Goal: Communication & Community: Answer question/provide support

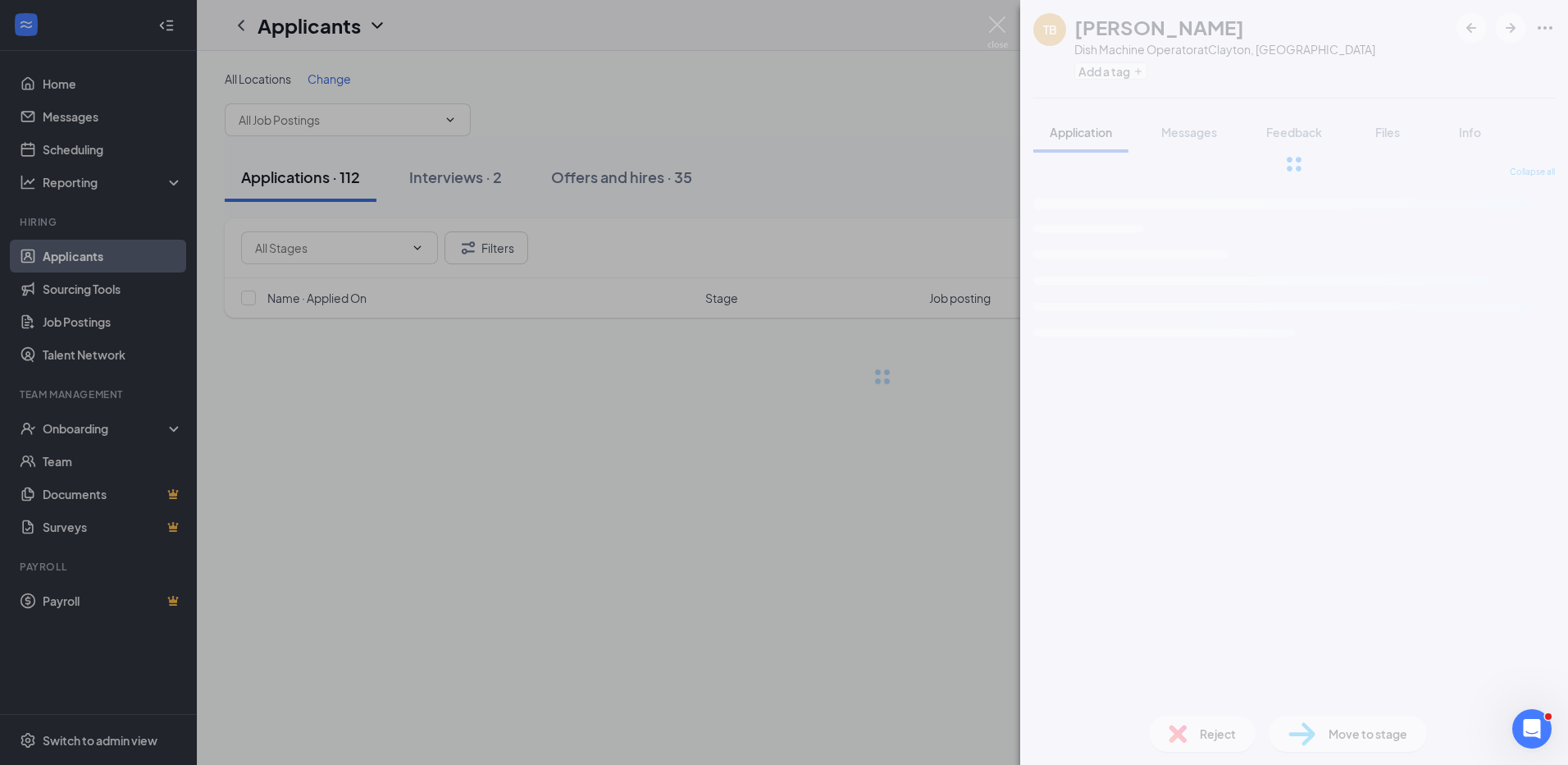
click at [81, 126] on div "[PERSON_NAME] [PERSON_NAME] Dish Machine Operator at [GEOGRAPHIC_DATA], [GEOGRA…" at bounding box center [784, 382] width 1568 height 765
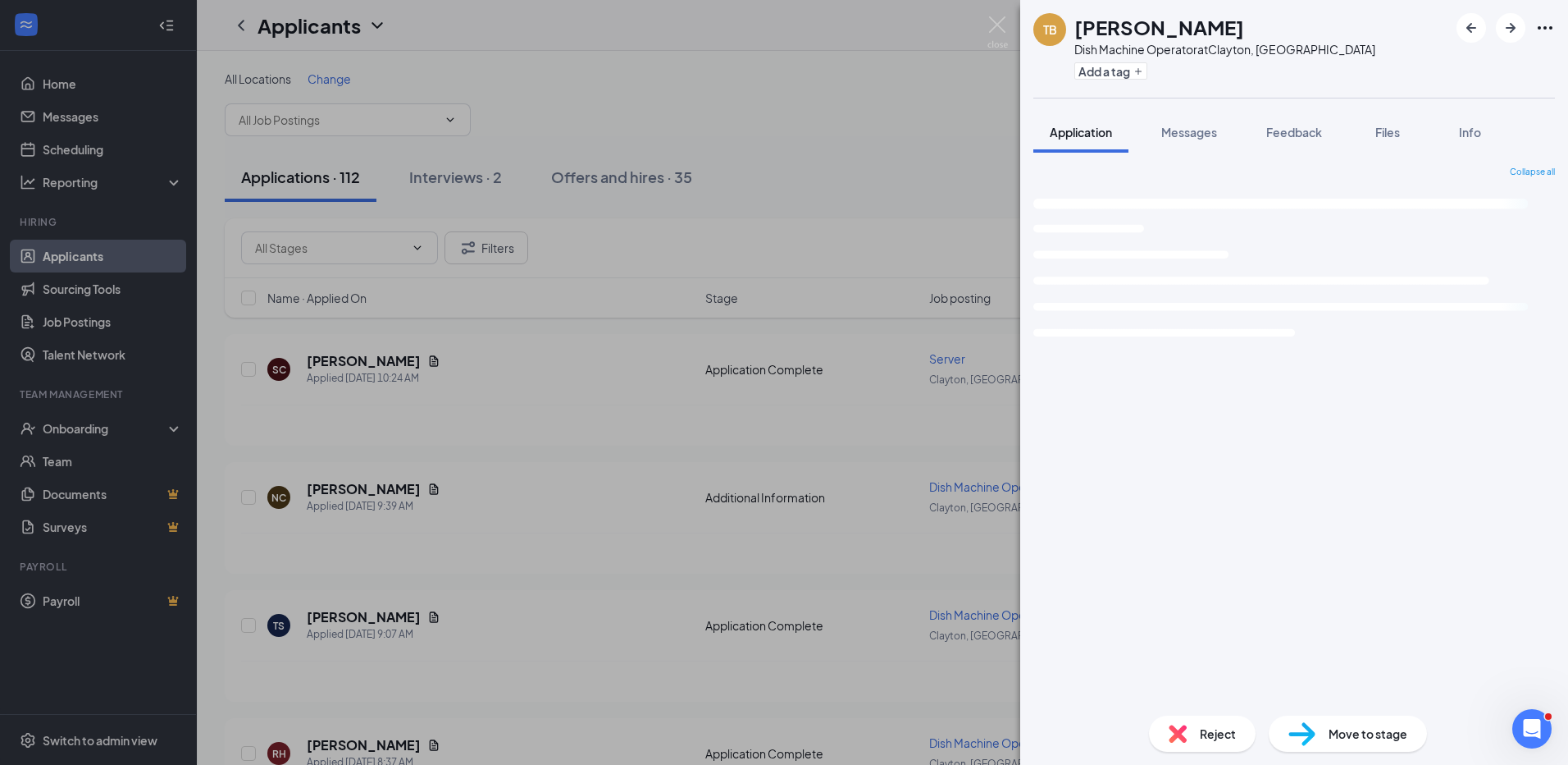
click at [83, 119] on div "[PERSON_NAME] [PERSON_NAME] Dish Machine Operator at [GEOGRAPHIC_DATA], [GEOGRA…" at bounding box center [784, 382] width 1568 height 765
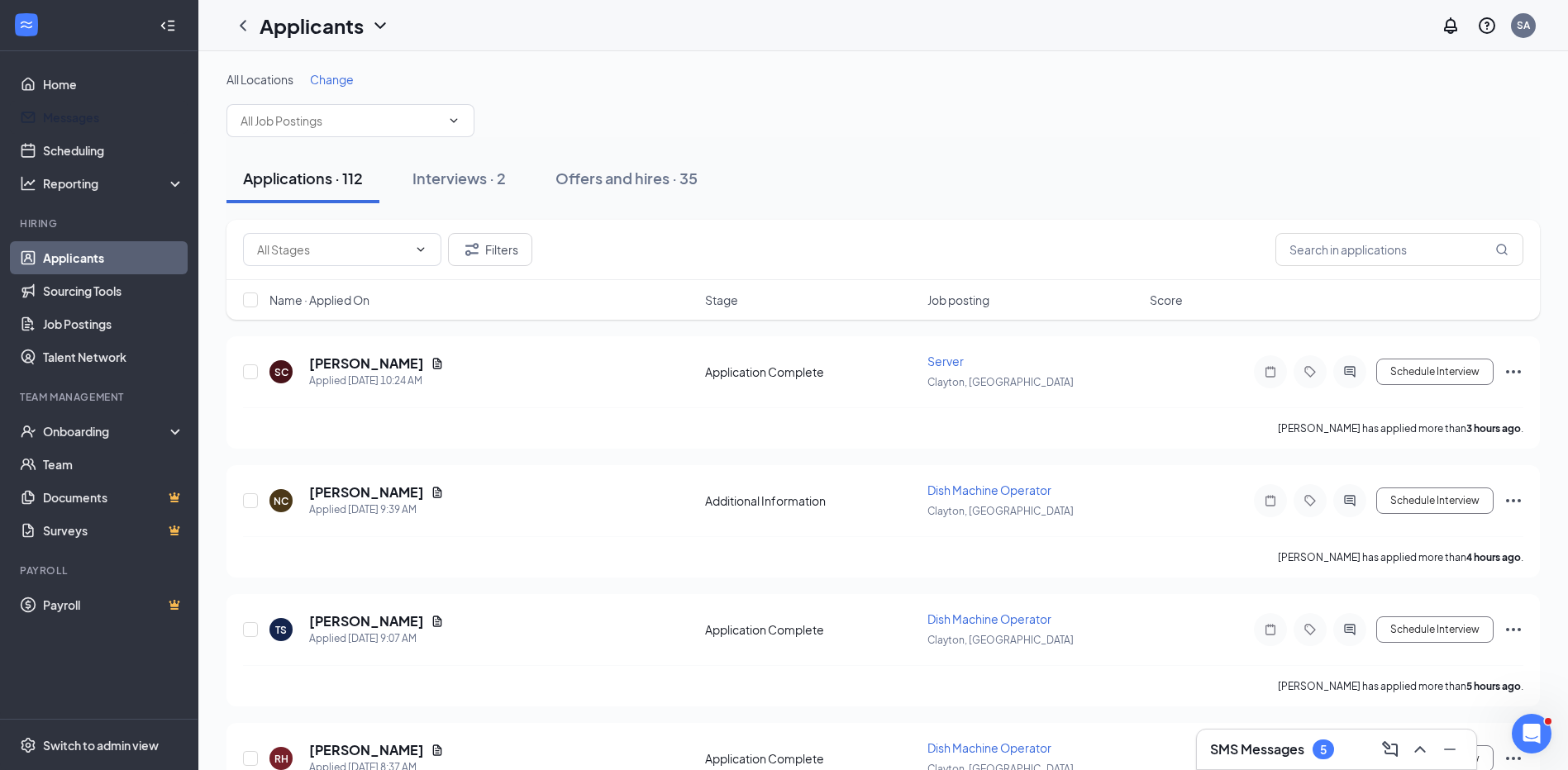
click at [83, 120] on link "Messages" at bounding box center [113, 117] width 141 height 33
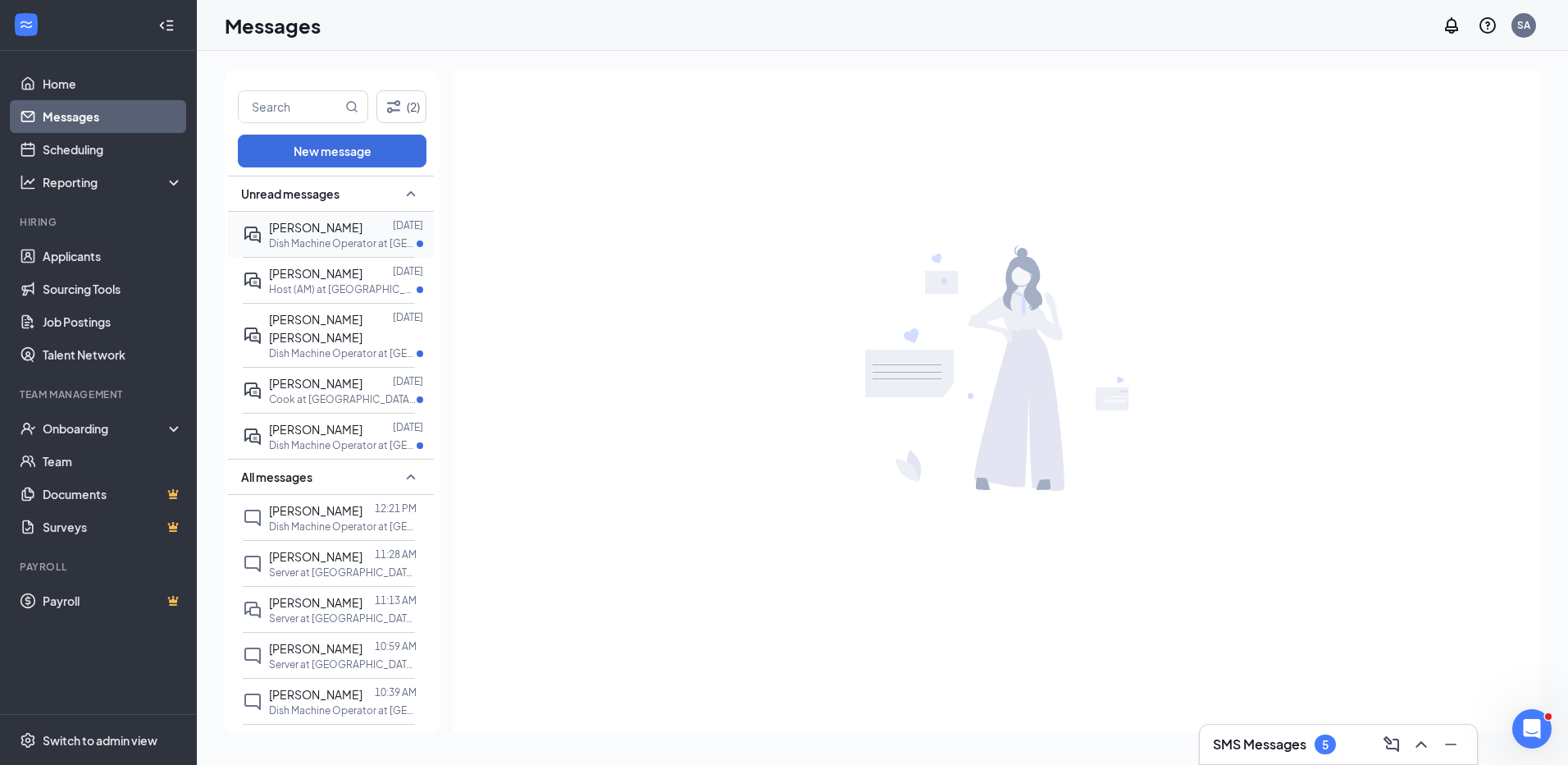
click at [351, 244] on p "Dish Machine Operator at [GEOGRAPHIC_DATA], [GEOGRAPHIC_DATA]" at bounding box center [343, 244] width 148 height 14
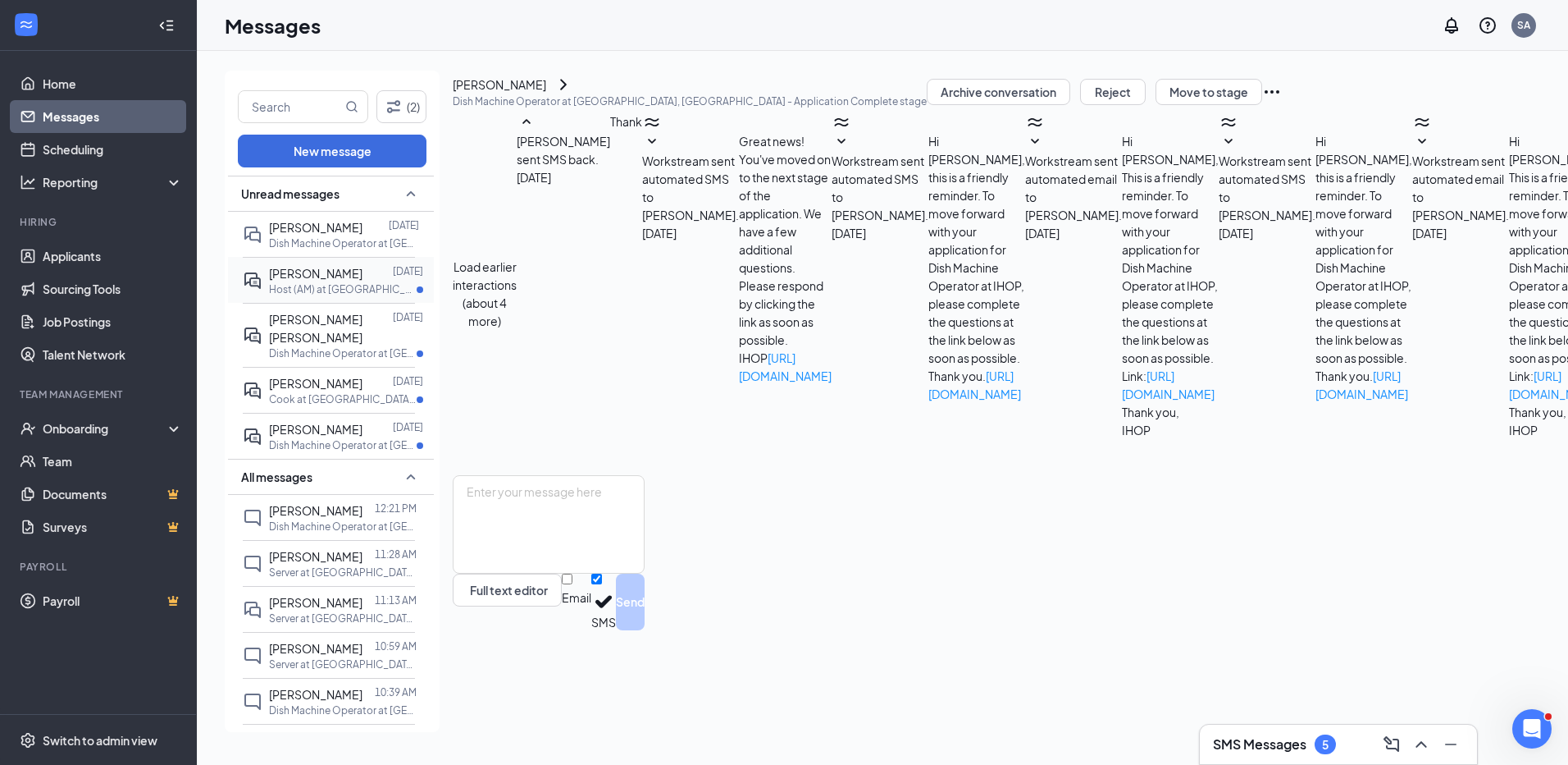
click at [333, 290] on p "Host (AM) at [GEOGRAPHIC_DATA], [GEOGRAPHIC_DATA]" at bounding box center [343, 290] width 148 height 14
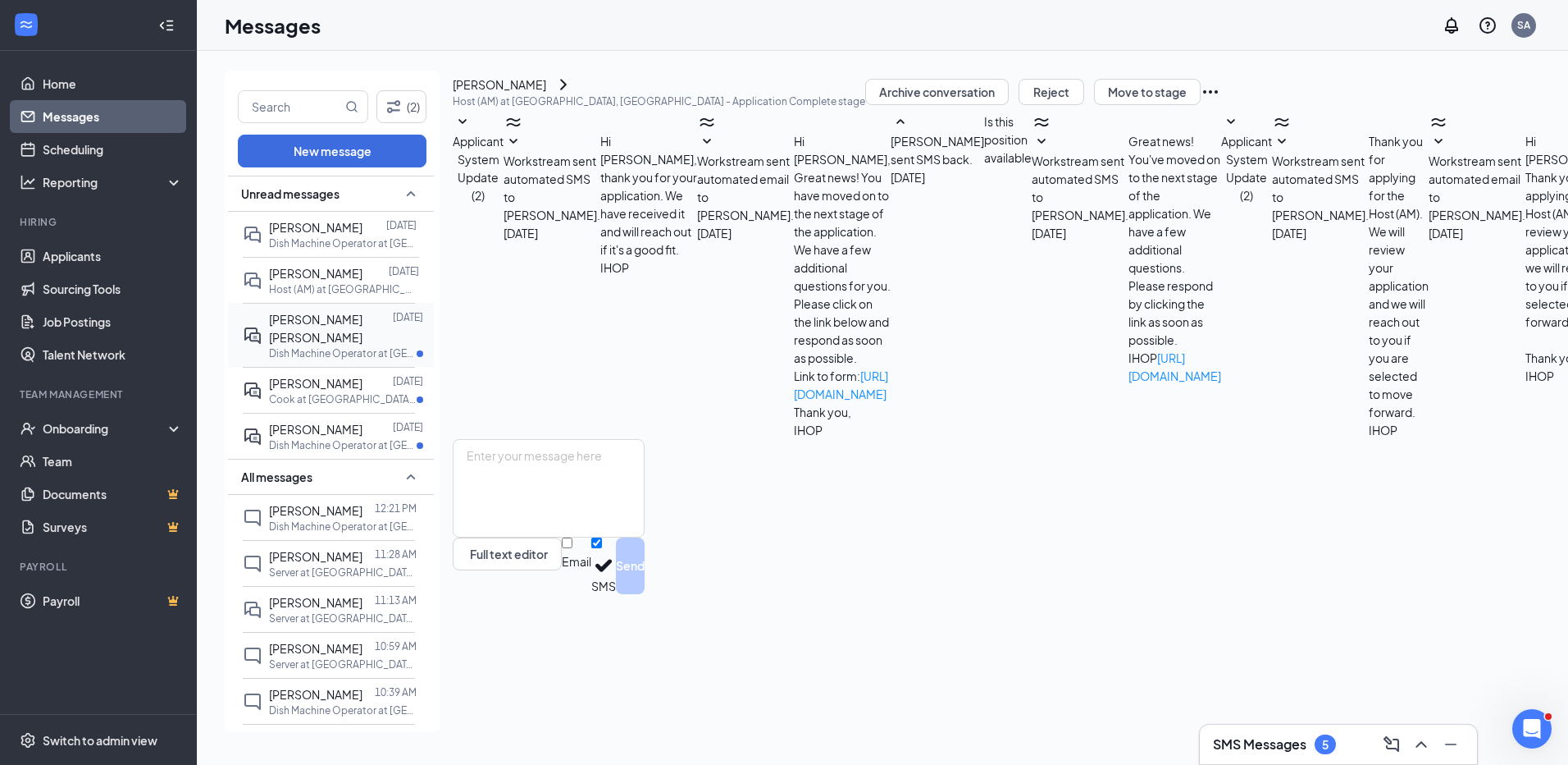
click at [308, 320] on span "[PERSON_NAME] [PERSON_NAME]" at bounding box center [316, 328] width 94 height 32
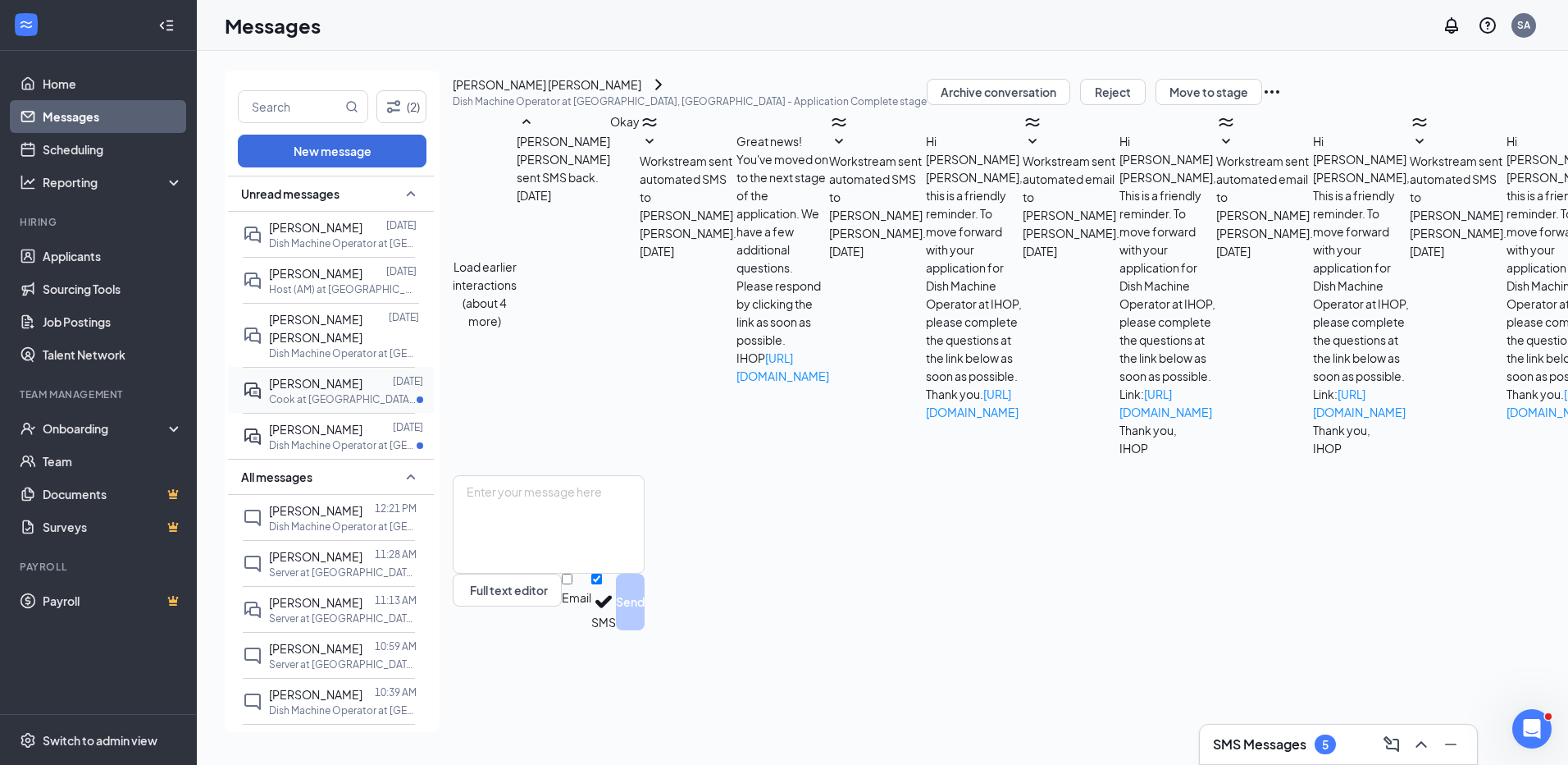
click at [336, 392] on p "Cook at [GEOGRAPHIC_DATA], [GEOGRAPHIC_DATA]" at bounding box center [343, 400] width 148 height 14
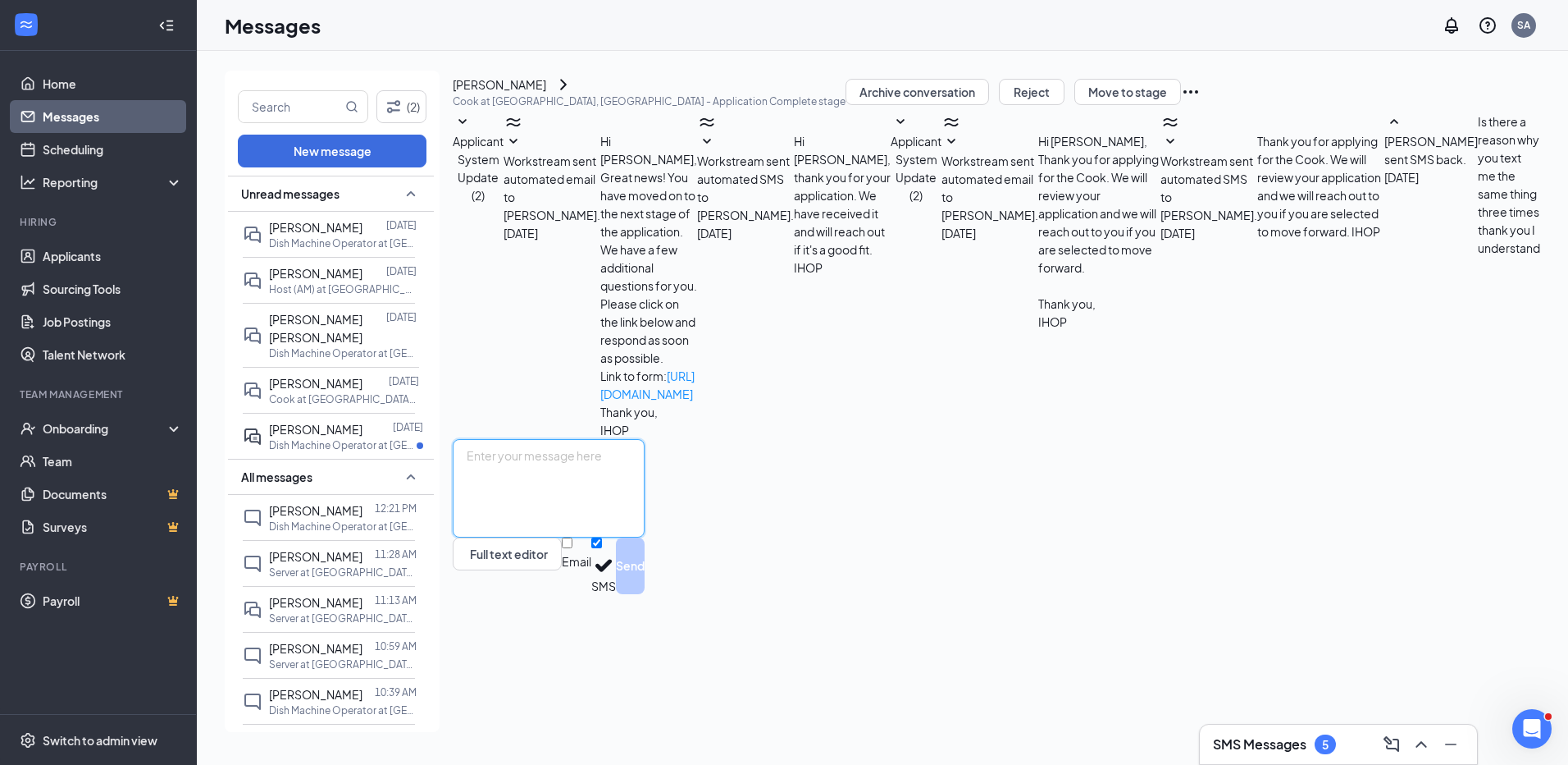
click at [637, 537] on textarea at bounding box center [548, 488] width 192 height 98
type textarea "I apologize. We have already hired a cook."
click at [645, 594] on button "Send" at bounding box center [631, 565] width 29 height 57
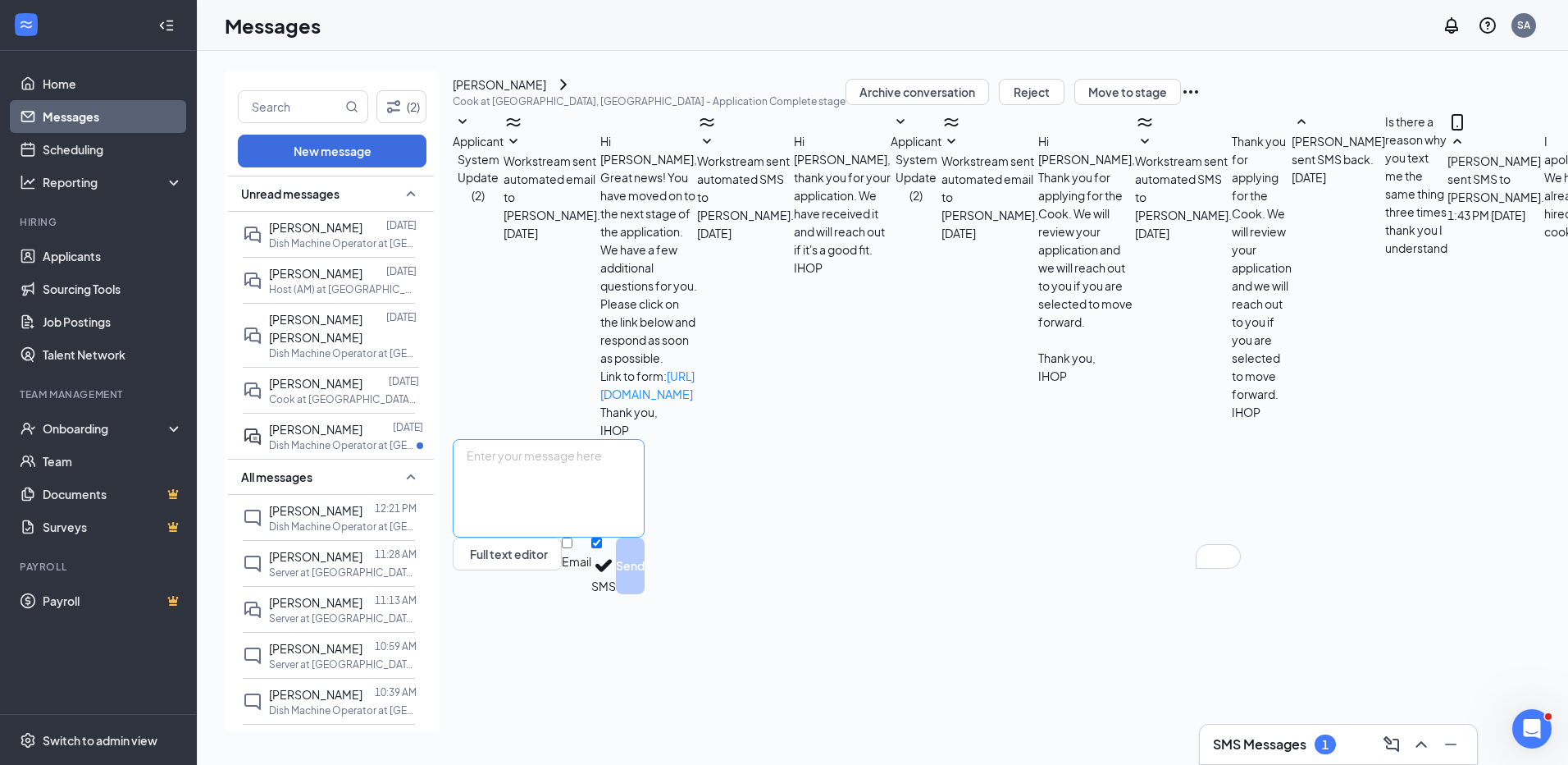
scroll to position [98, 0]
click at [283, 438] on p "Dish Machine Operator at [GEOGRAPHIC_DATA], [GEOGRAPHIC_DATA]" at bounding box center [343, 446] width 148 height 14
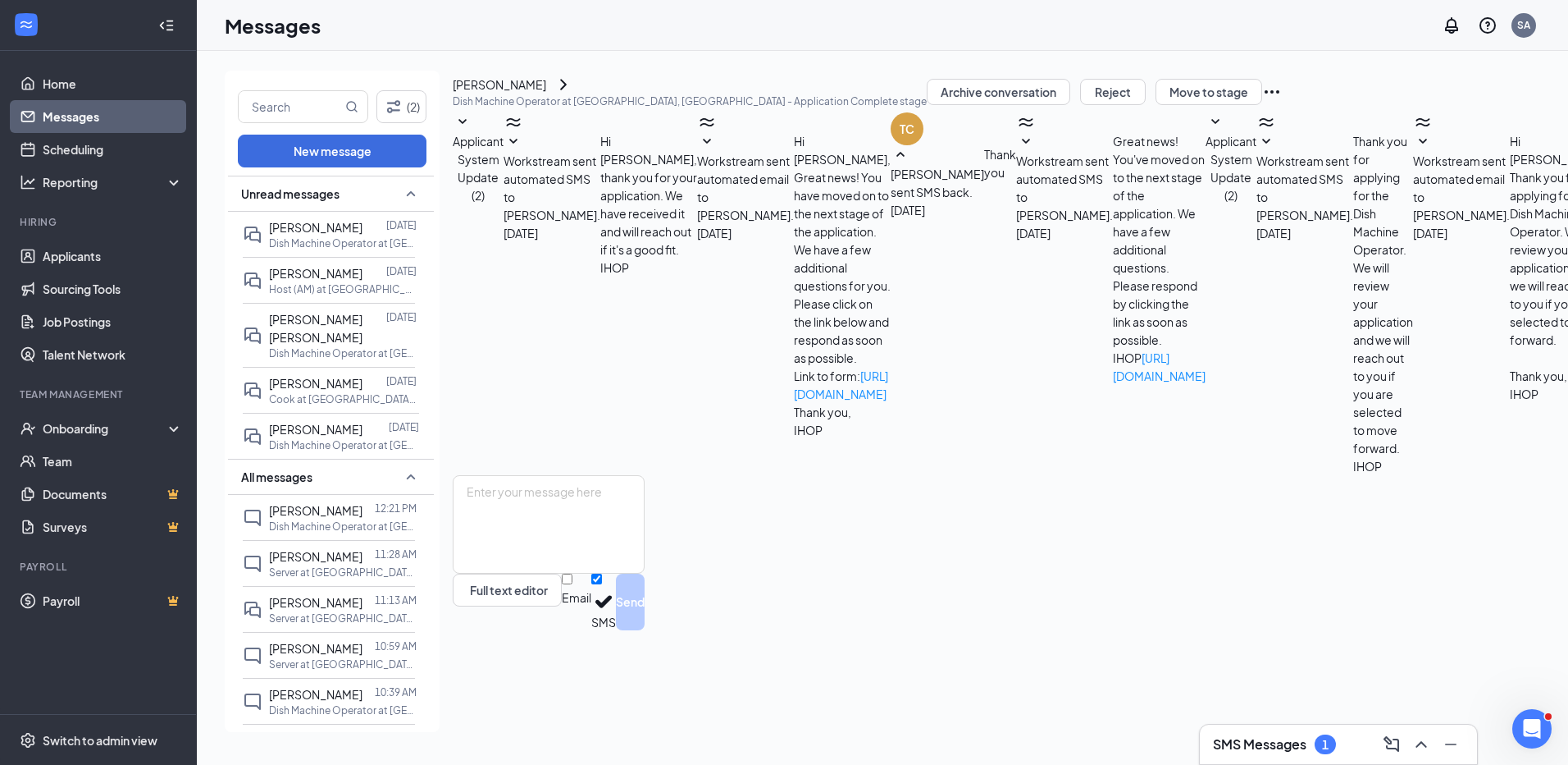
scroll to position [70, 0]
click at [363, 501] on div at bounding box center [369, 510] width 13 height 18
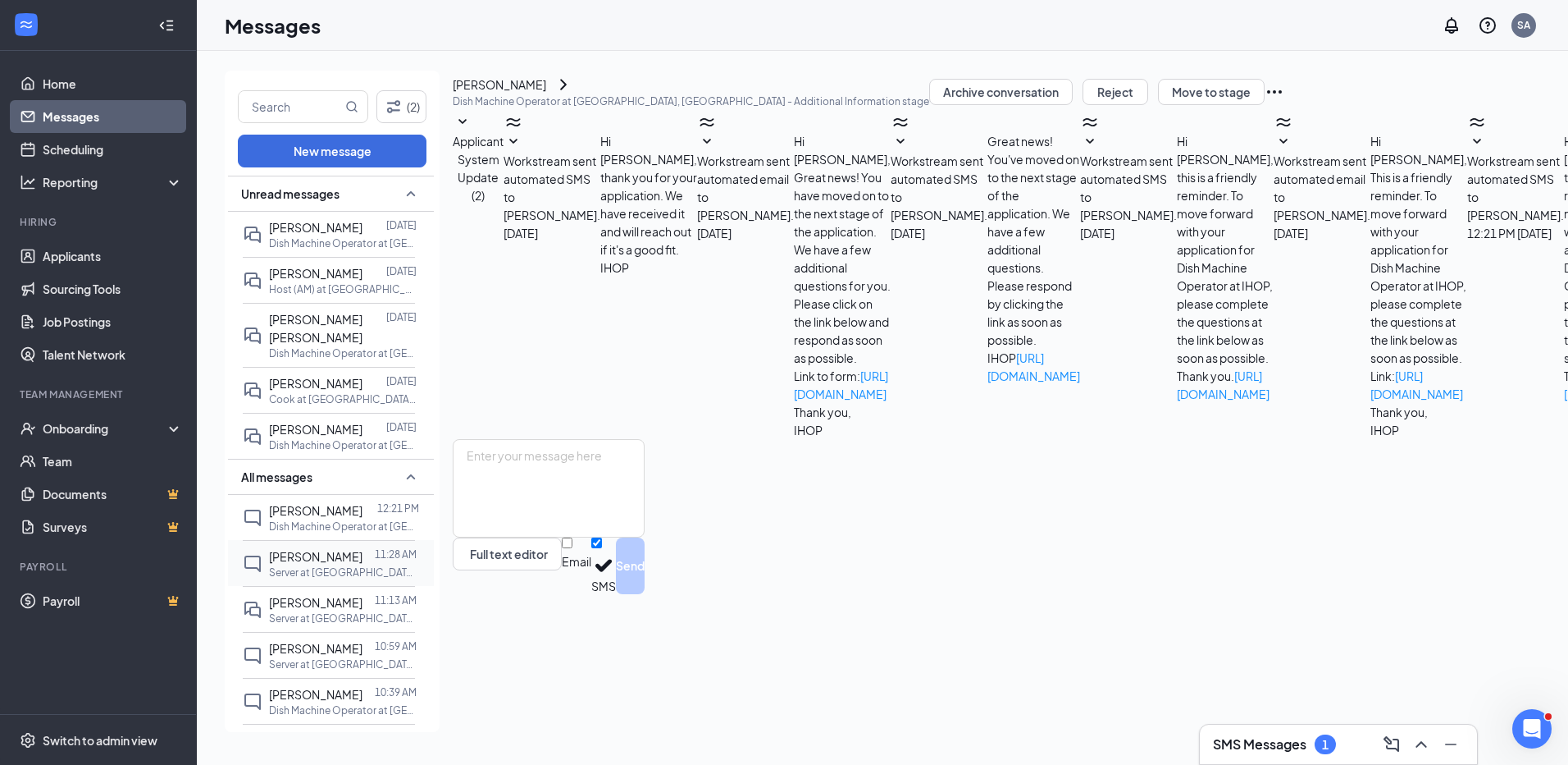
click at [363, 566] on p "Server at [GEOGRAPHIC_DATA], [GEOGRAPHIC_DATA]" at bounding box center [343, 572] width 148 height 14
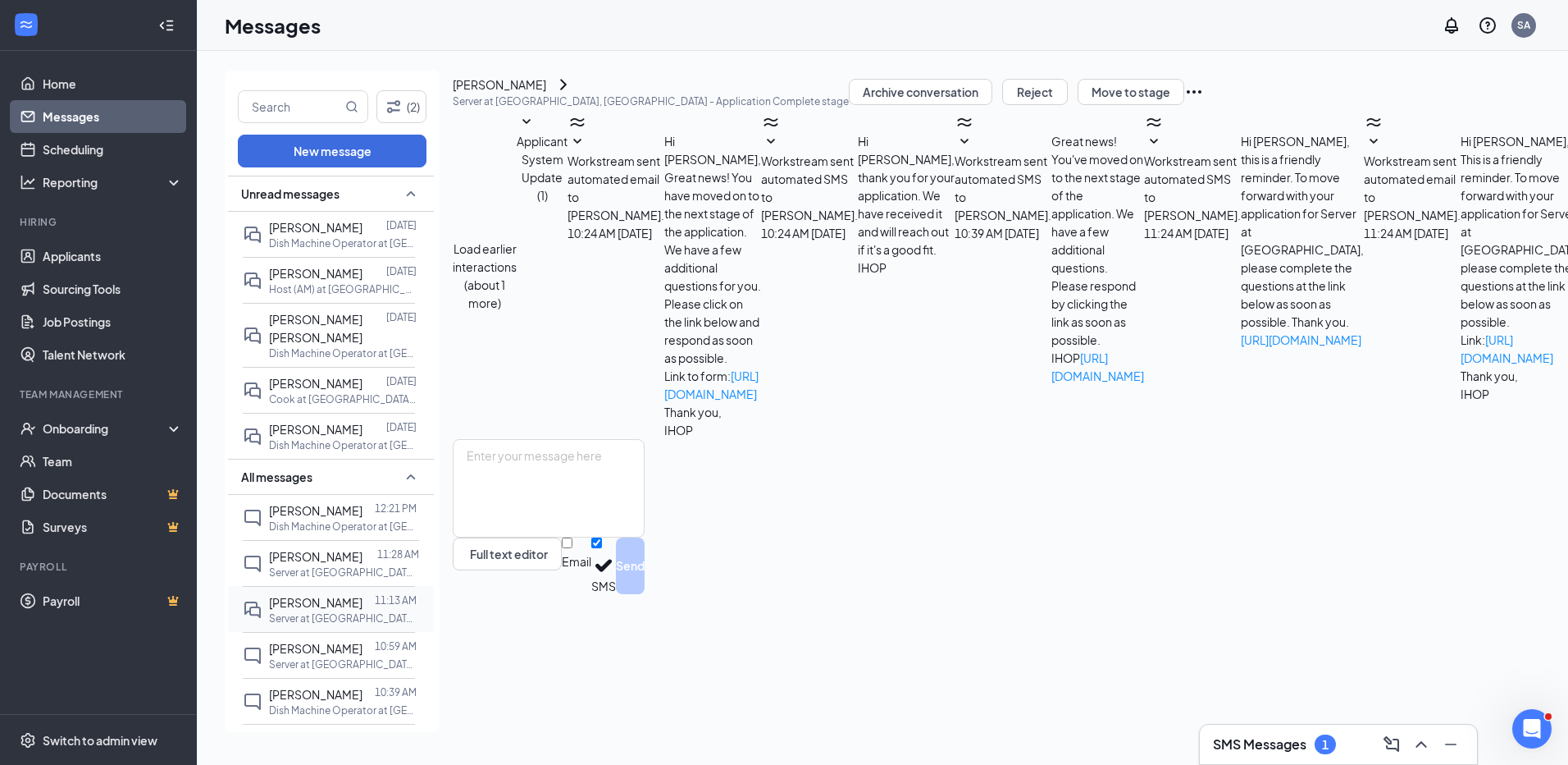
click at [345, 612] on p "Server at [GEOGRAPHIC_DATA], [GEOGRAPHIC_DATA]" at bounding box center [343, 618] width 148 height 14
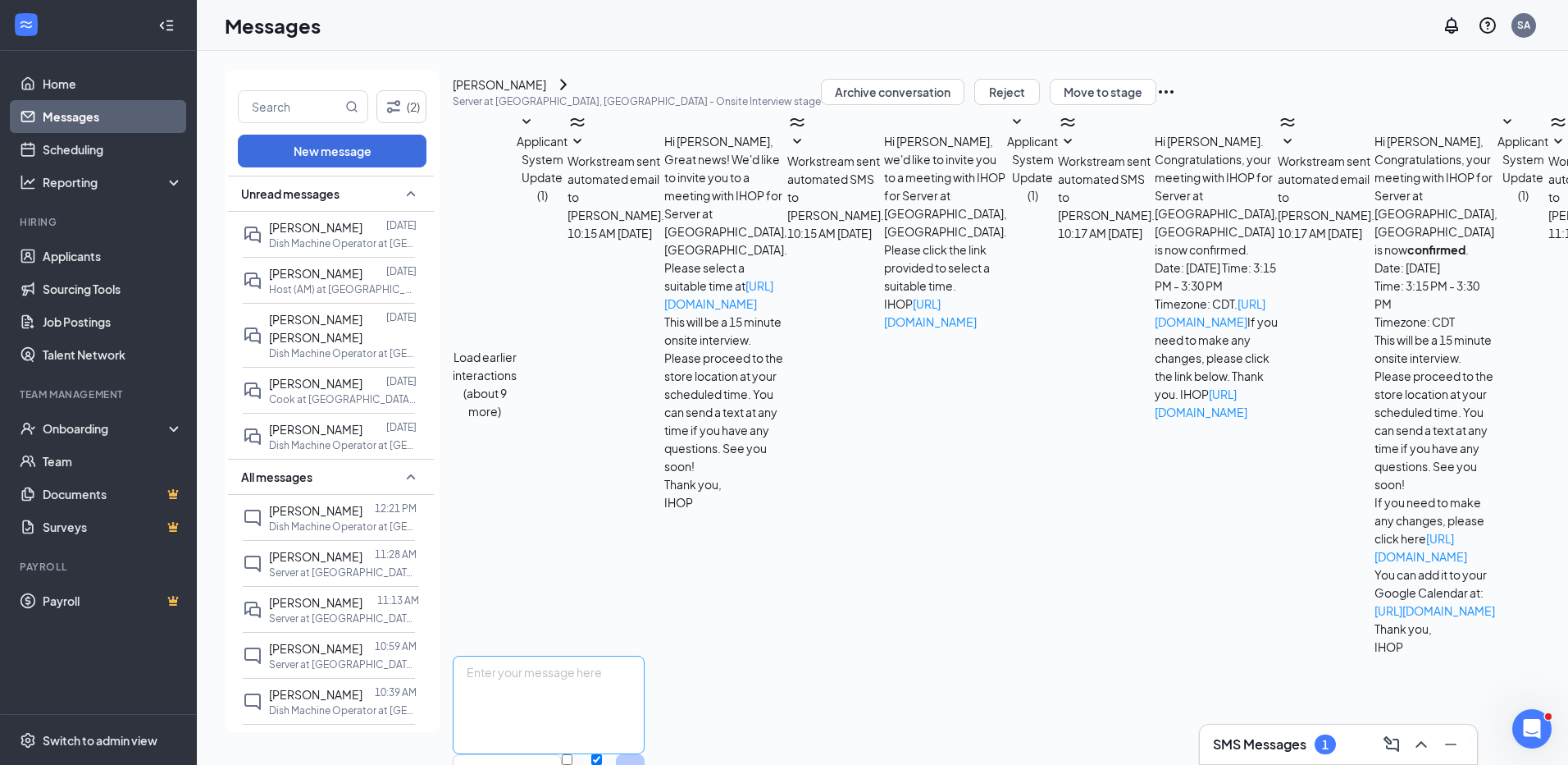
scroll to position [230, 0]
click at [315, 613] on p "Server at [GEOGRAPHIC_DATA], [GEOGRAPHIC_DATA]" at bounding box center [343, 618] width 148 height 14
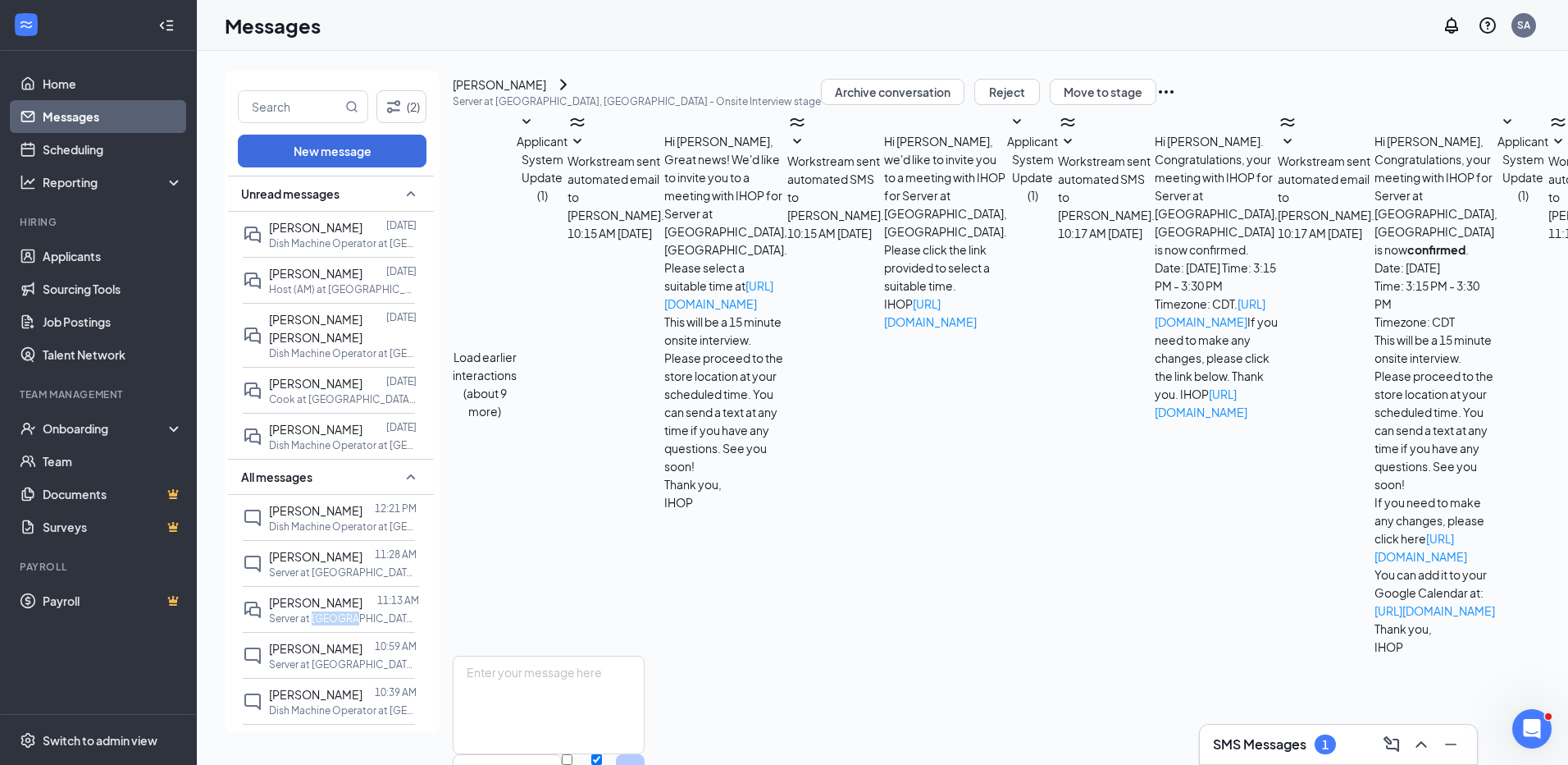
click at [315, 613] on p "Server at [GEOGRAPHIC_DATA], [GEOGRAPHIC_DATA]" at bounding box center [343, 618] width 148 height 14
click at [1157, 105] on button "Move to stage" at bounding box center [1103, 92] width 107 height 26
type input "Hiring Complete (final stage)"
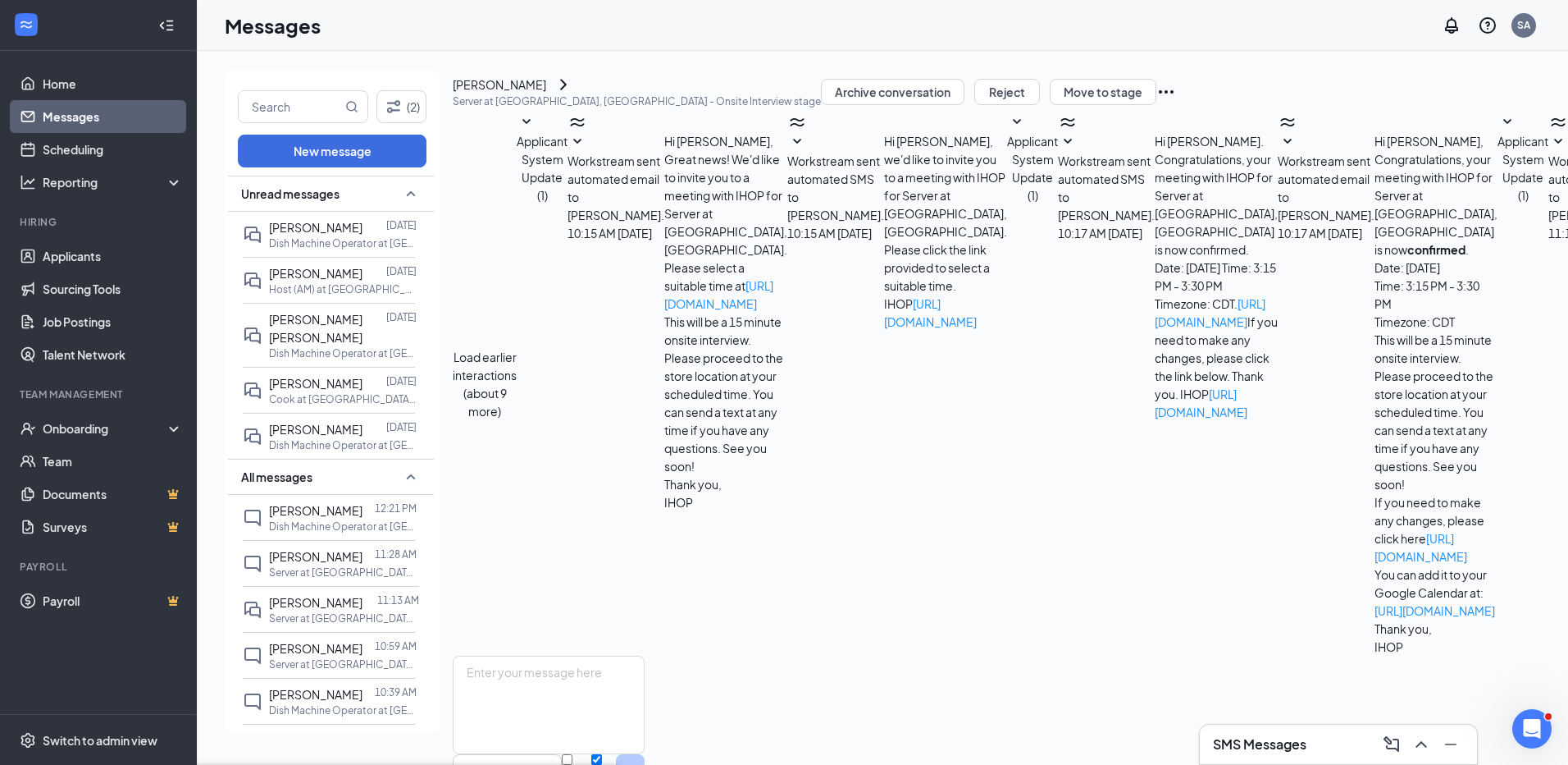
click at [305, 652] on span "[PERSON_NAME]" at bounding box center [316, 648] width 94 height 14
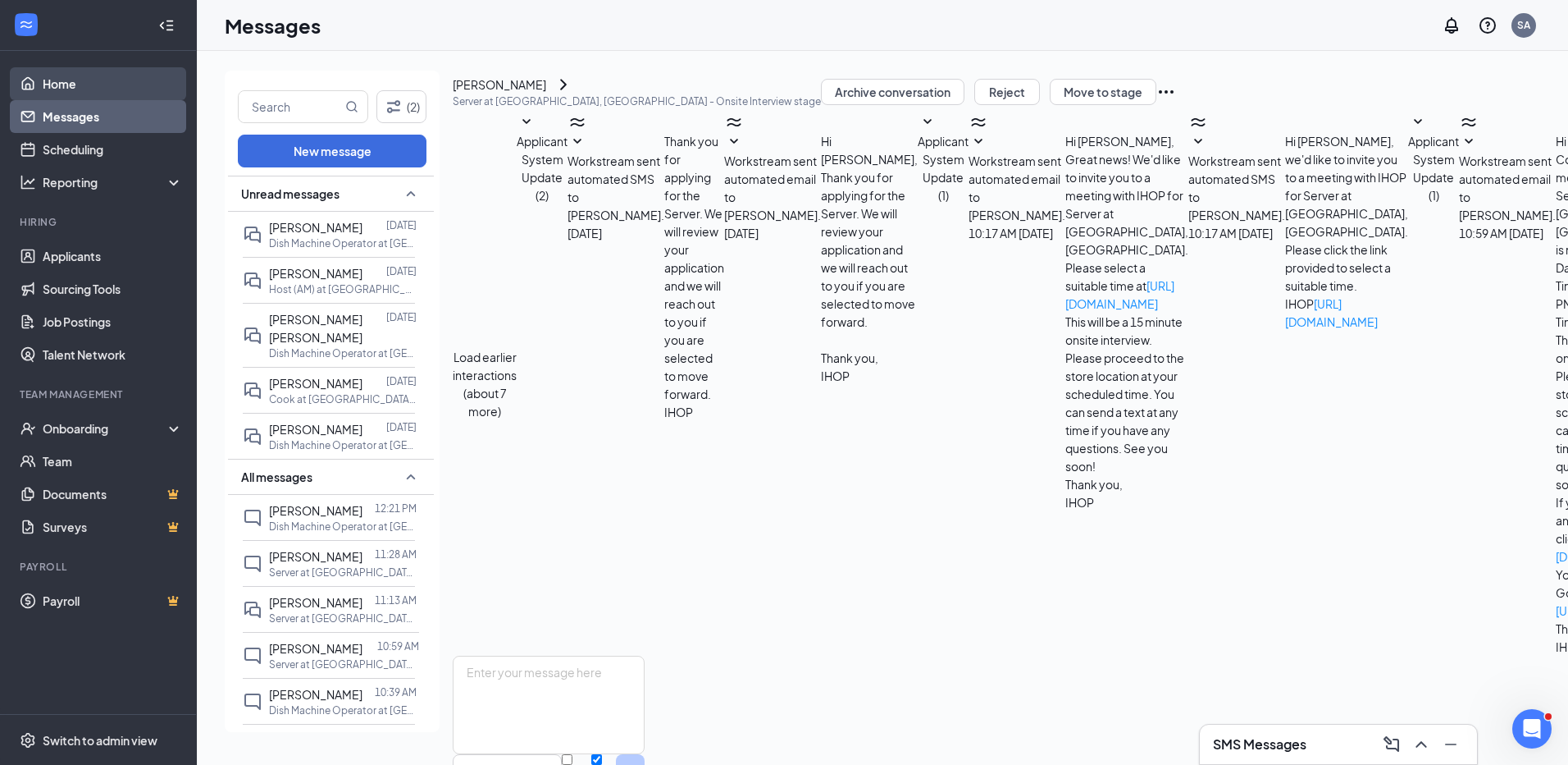
click at [75, 76] on link "Home" at bounding box center [112, 84] width 140 height 32
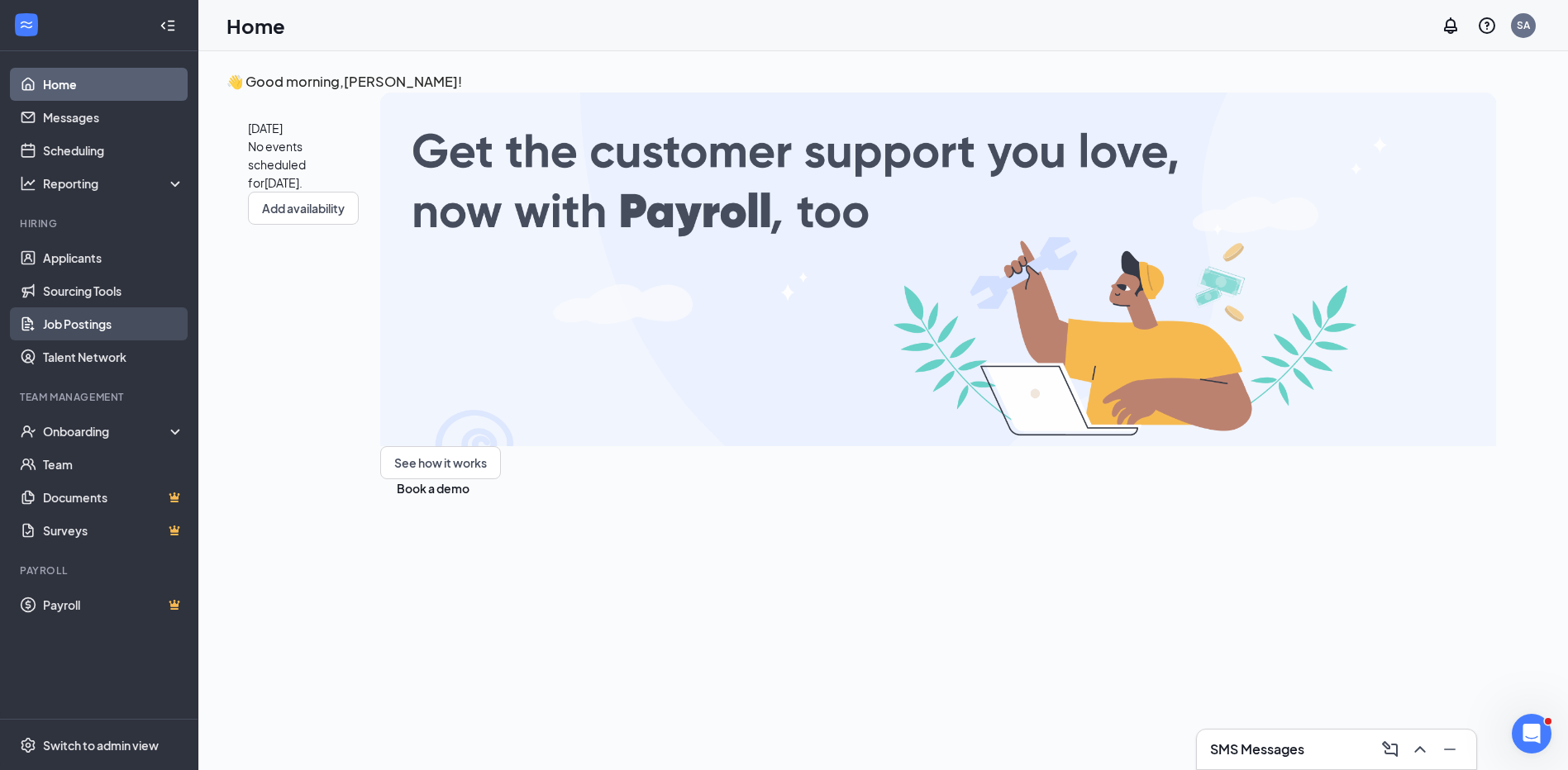
click at [60, 323] on link "Job Postings" at bounding box center [113, 323] width 141 height 33
